Goal: Find specific page/section: Find specific page/section

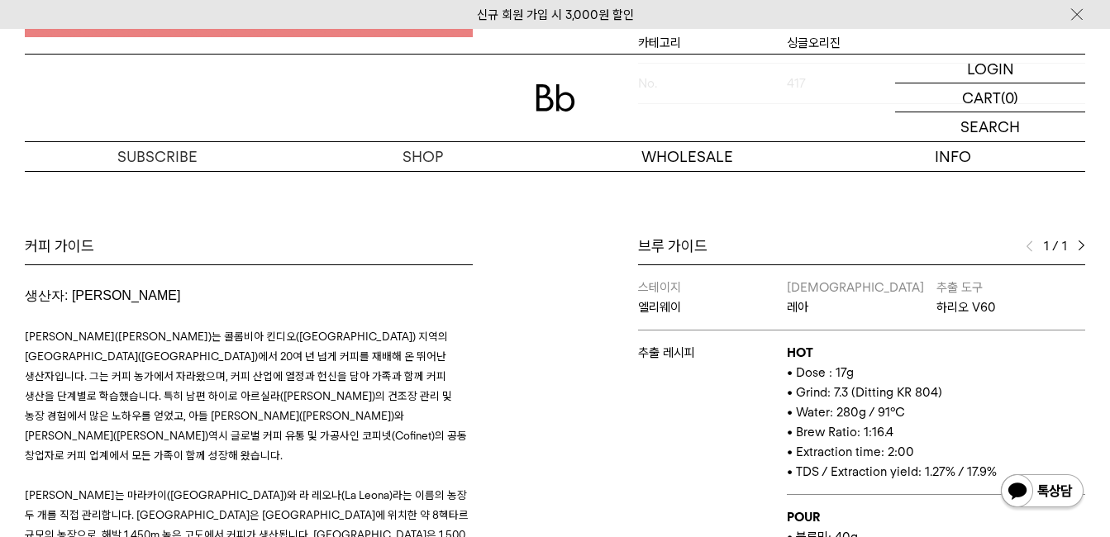
scroll to position [661, 0]
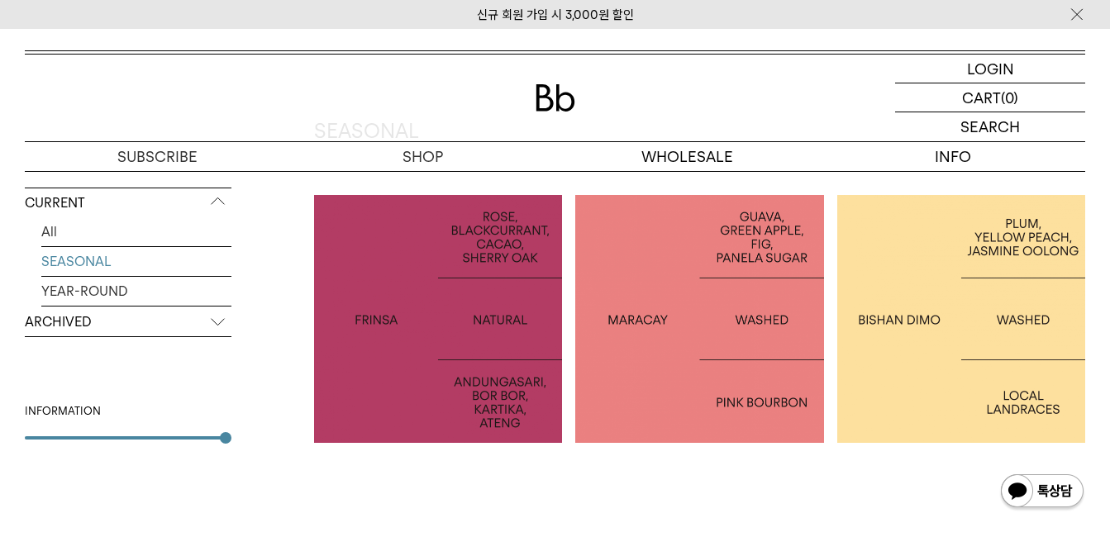
scroll to position [330, 0]
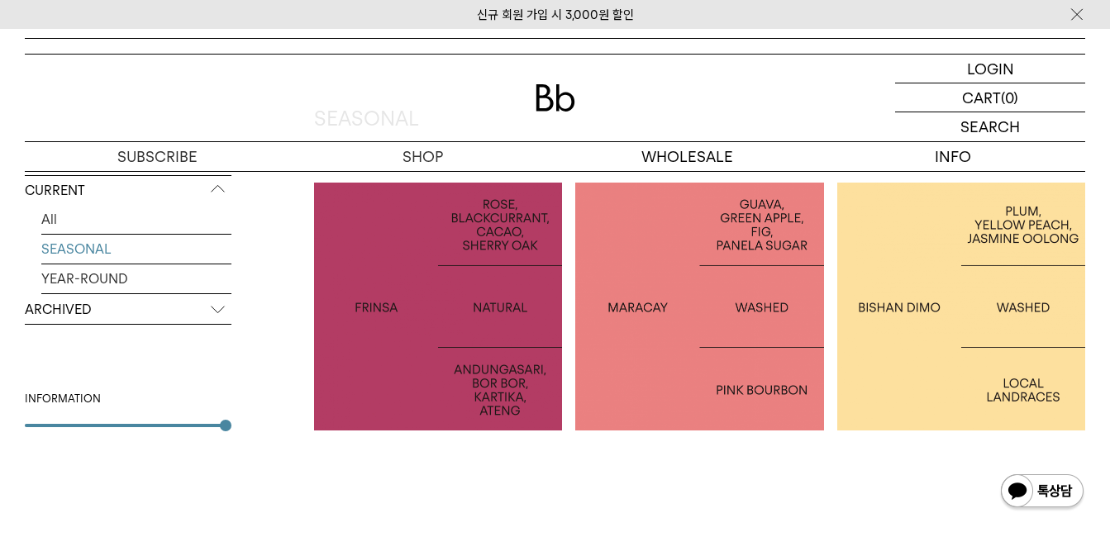
click at [131, 308] on p "ARCHIVED" at bounding box center [128, 310] width 207 height 30
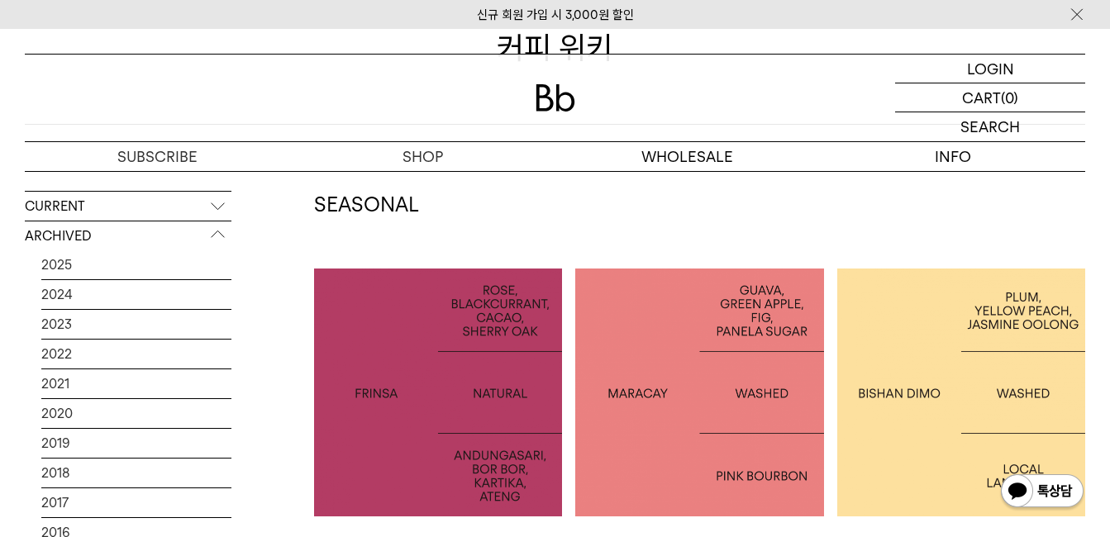
scroll to position [0, 0]
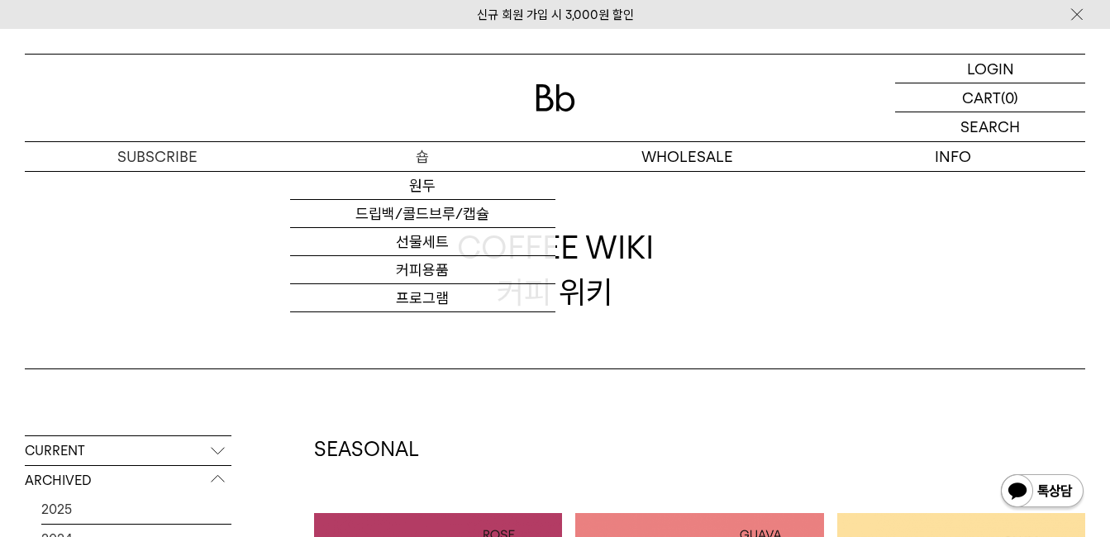
click at [425, 170] on p "숍" at bounding box center [422, 156] width 265 height 29
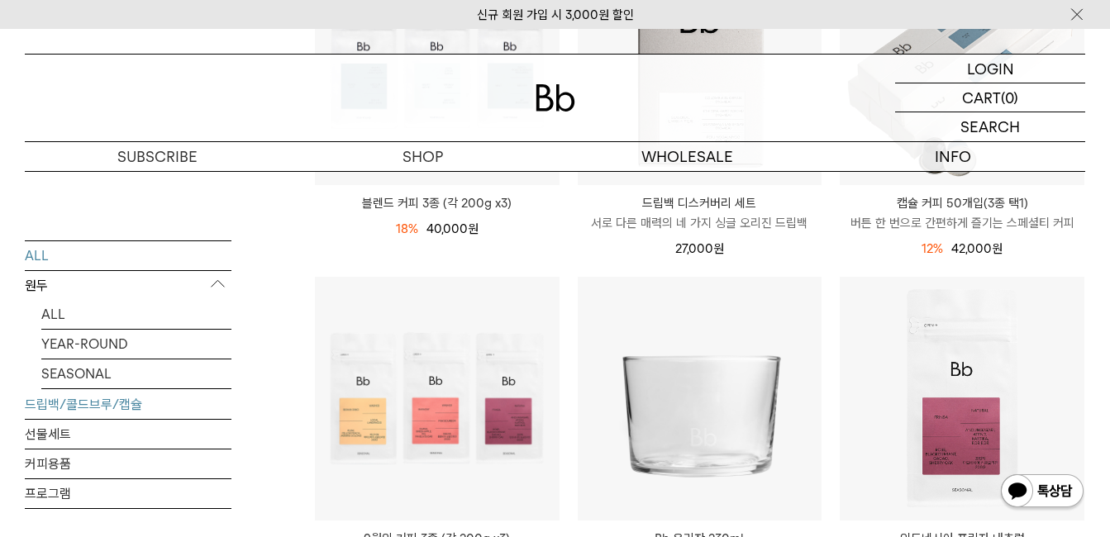
scroll to position [826, 0]
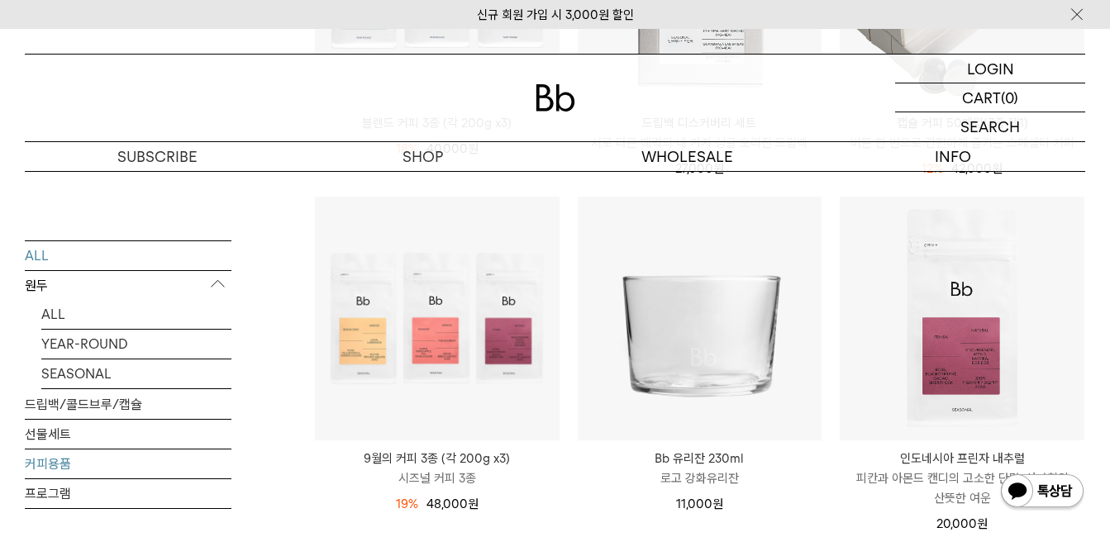
click at [102, 470] on link "커피용품" at bounding box center [128, 463] width 207 height 29
